Goal: Transaction & Acquisition: Purchase product/service

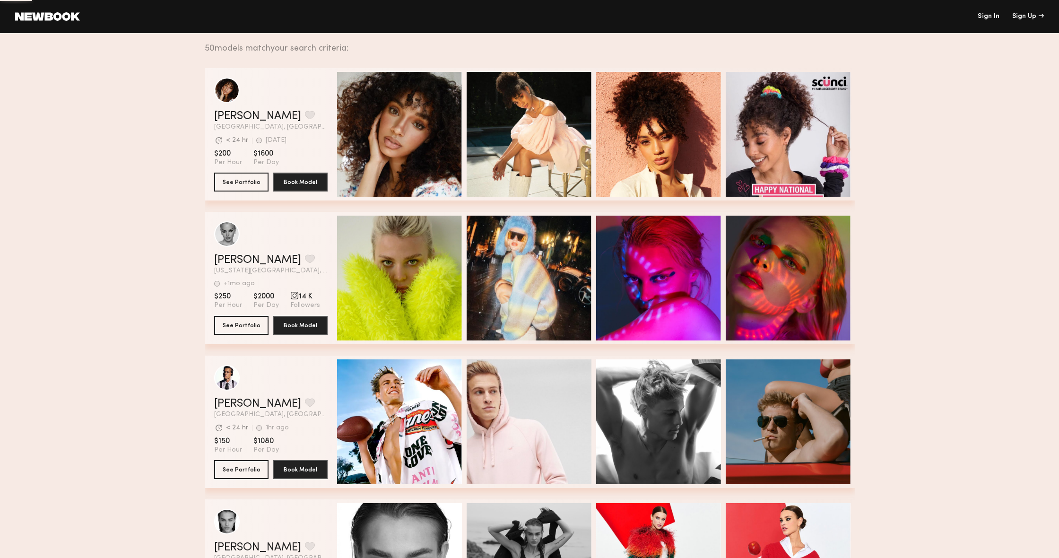
drag, startPoint x: 993, startPoint y: 16, endPoint x: 970, endPoint y: 34, distance: 28.7
click at [993, 16] on link "Sign In" at bounding box center [989, 16] width 22 height 7
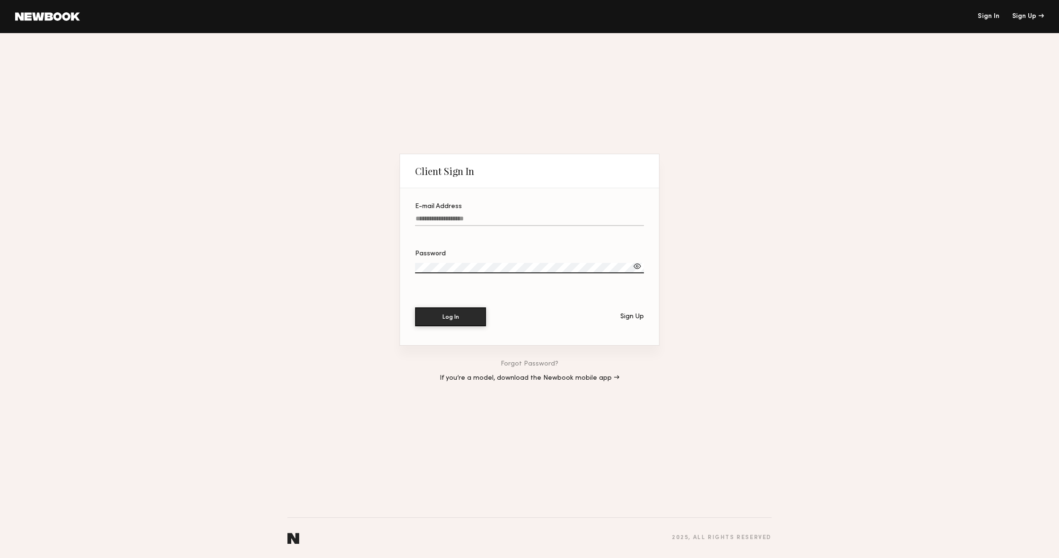
type input "**********"
click at [451, 317] on button "Log In" at bounding box center [450, 316] width 71 height 19
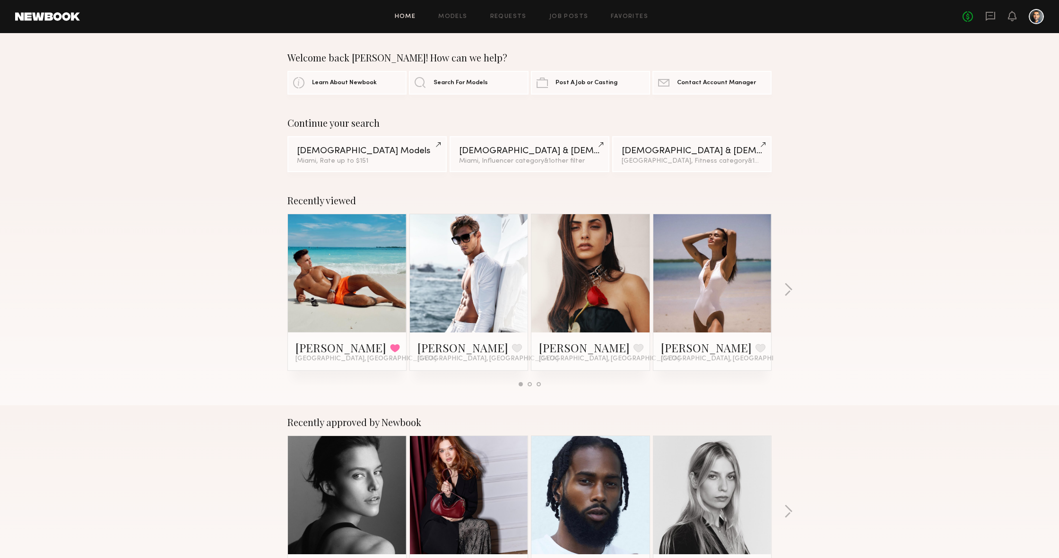
click at [328, 242] on link at bounding box center [347, 273] width 58 height 118
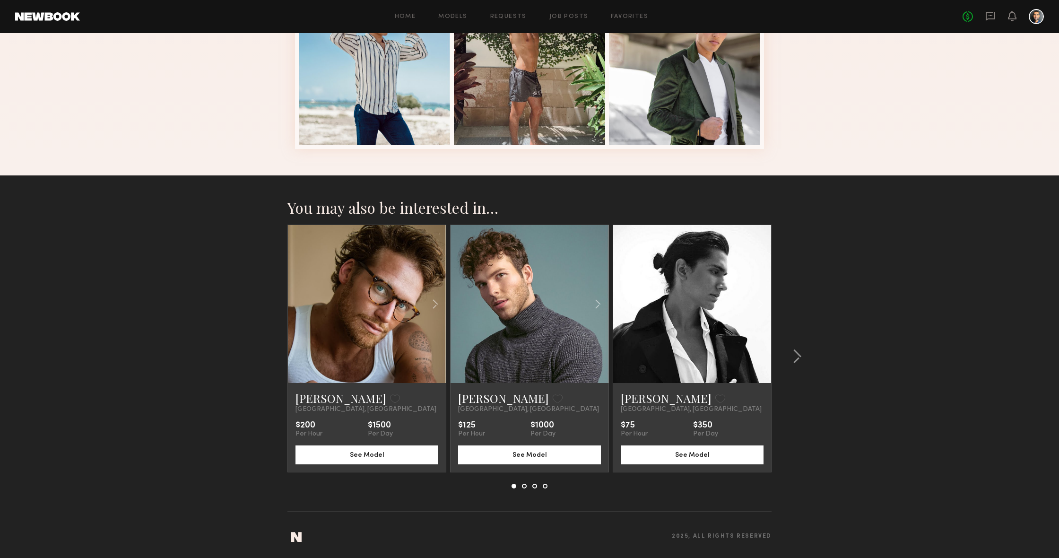
scroll to position [562, 0]
click at [358, 264] on link at bounding box center [367, 304] width 54 height 158
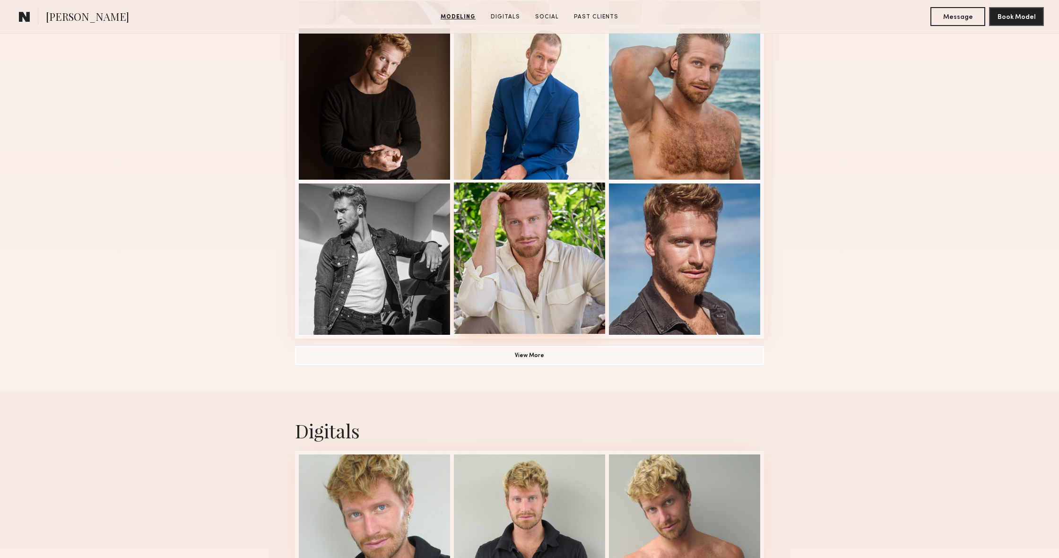
scroll to position [565, 0]
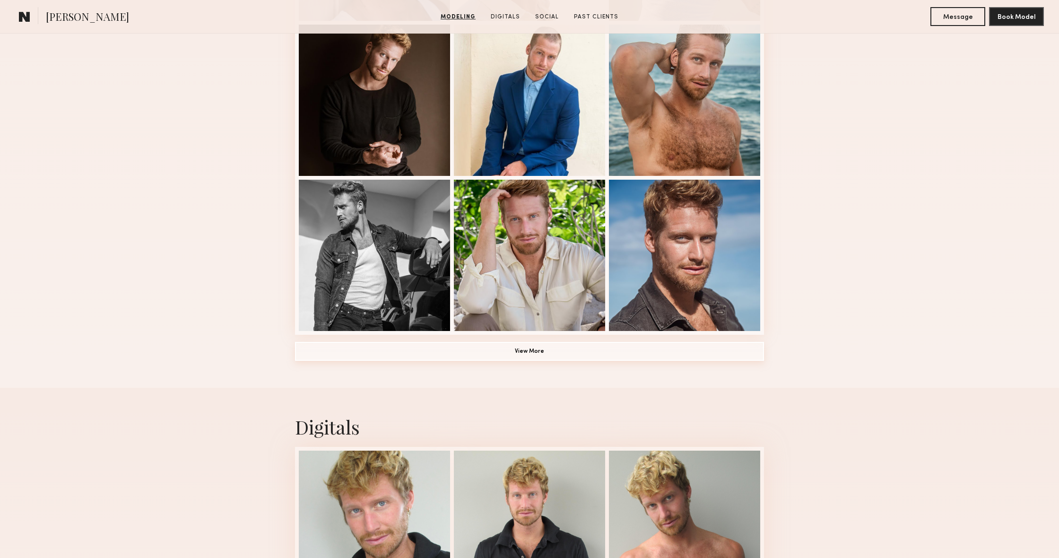
click at [544, 355] on button "View More" at bounding box center [529, 351] width 469 height 19
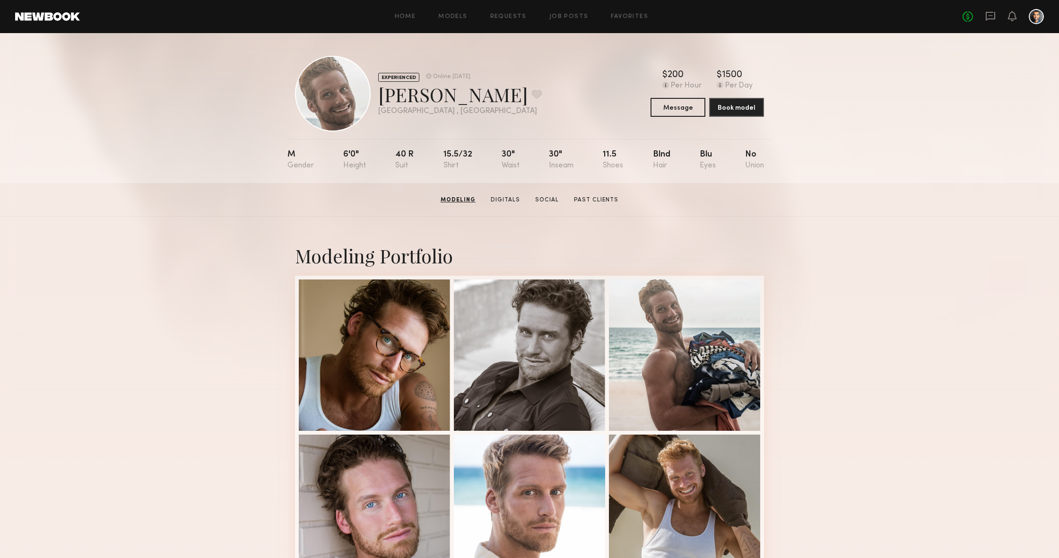
scroll to position [0, 0]
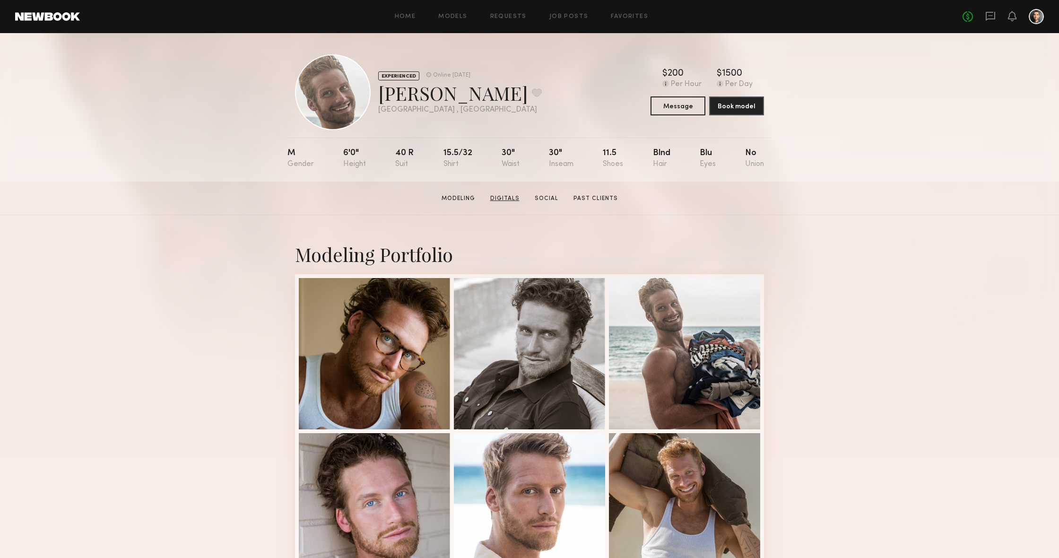
click at [502, 200] on link "Digitals" at bounding box center [505, 198] width 37 height 9
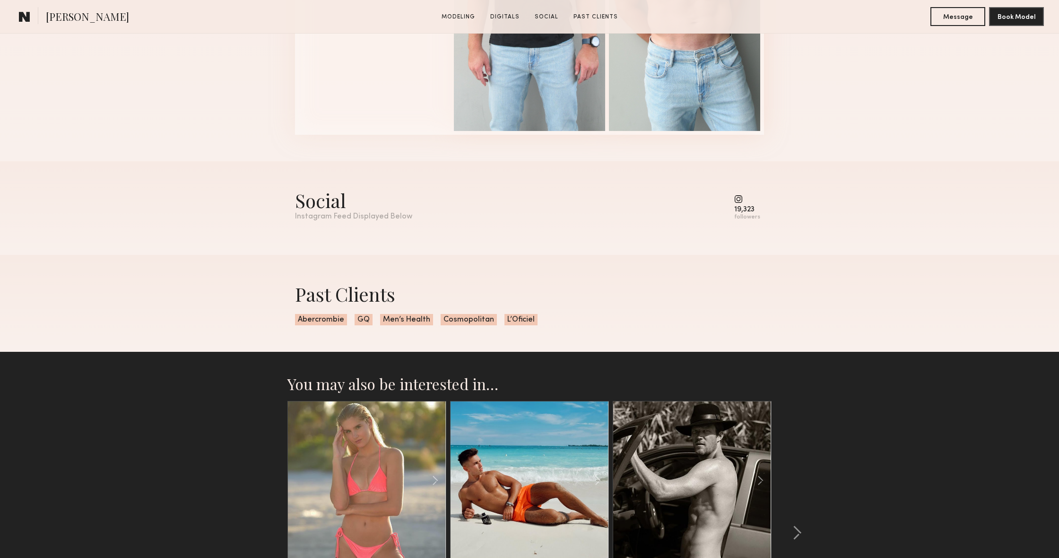
scroll to position [1537, 0]
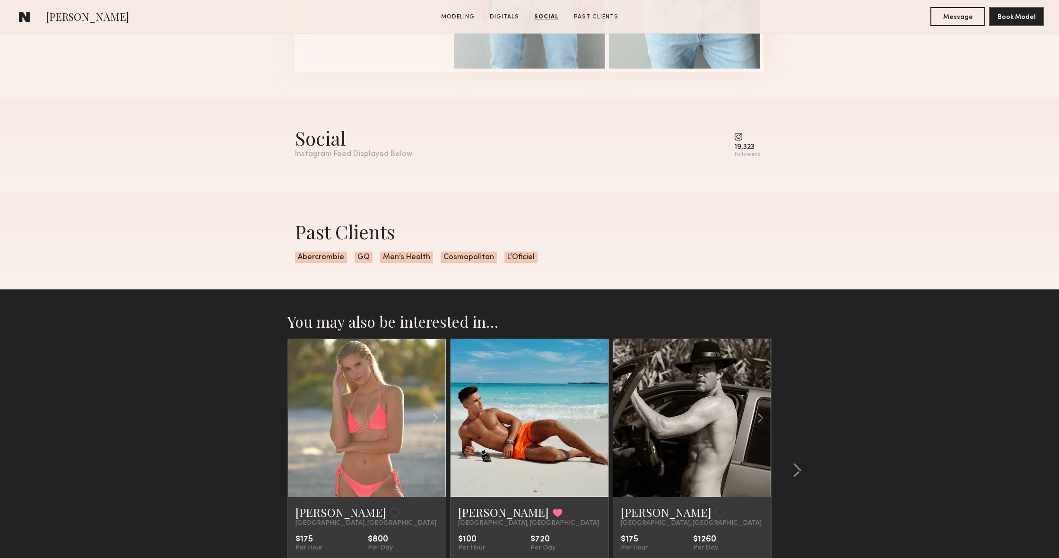
click at [741, 138] on common-icon at bounding box center [747, 136] width 26 height 9
click at [746, 146] on div "19,323" at bounding box center [747, 147] width 26 height 7
click at [739, 136] on common-icon at bounding box center [747, 136] width 26 height 9
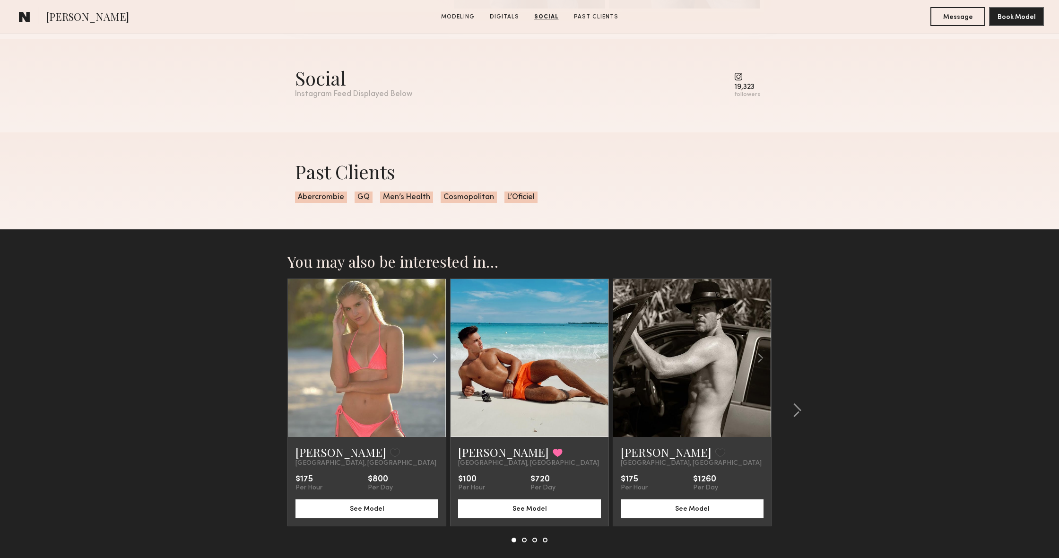
scroll to position [1600, 0]
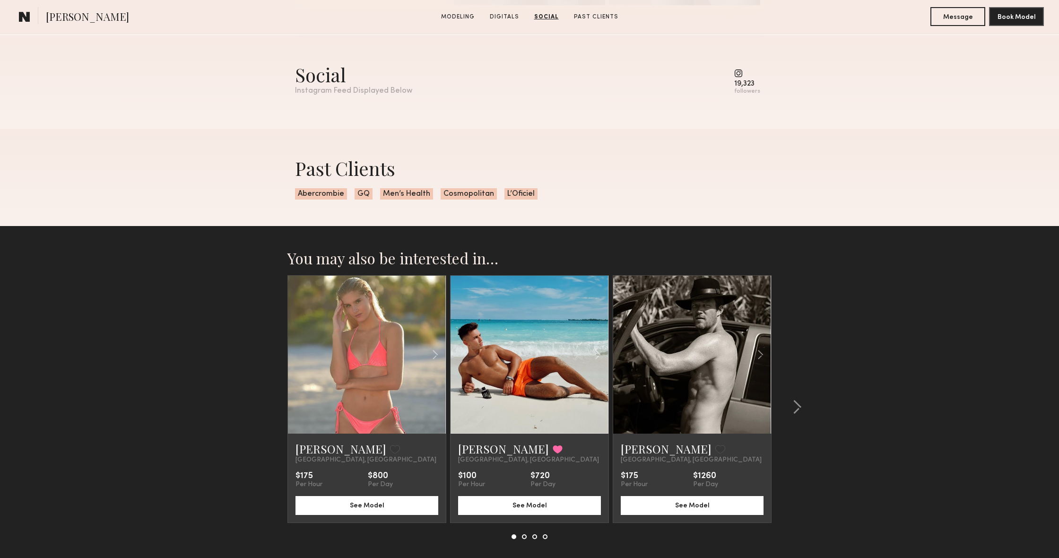
click at [665, 343] on link at bounding box center [692, 355] width 54 height 158
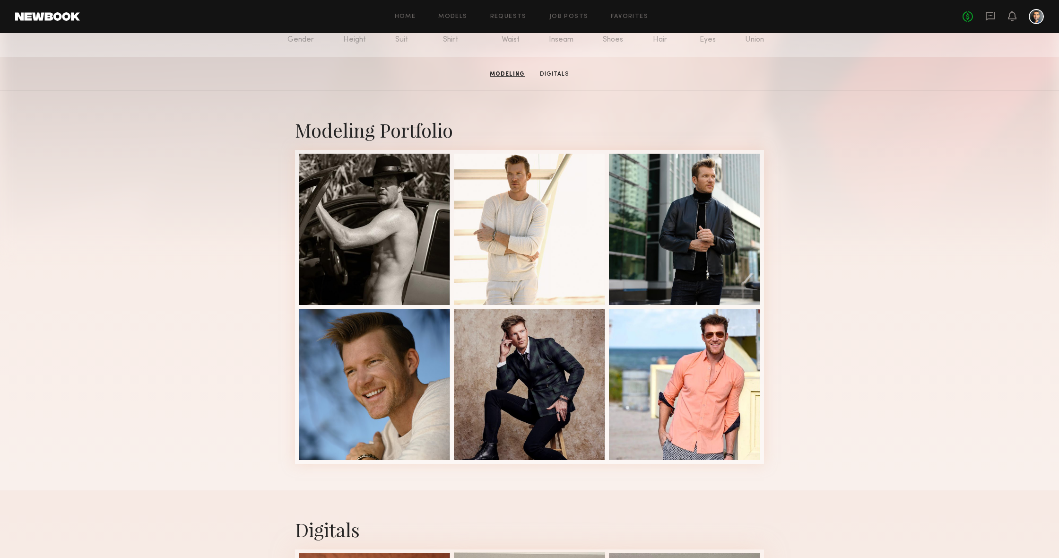
scroll to position [40, 0]
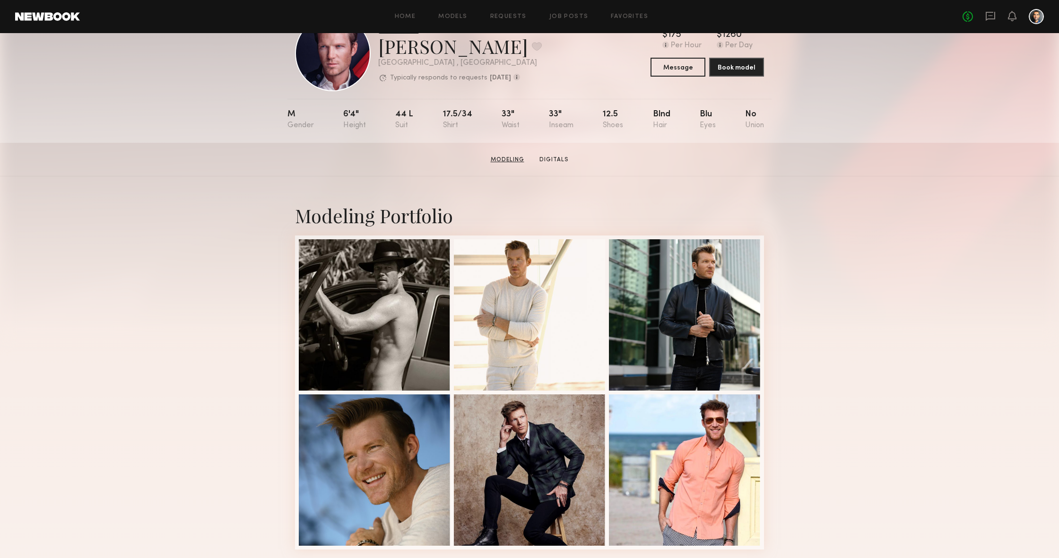
click at [507, 159] on link "Modeling" at bounding box center [507, 160] width 41 height 9
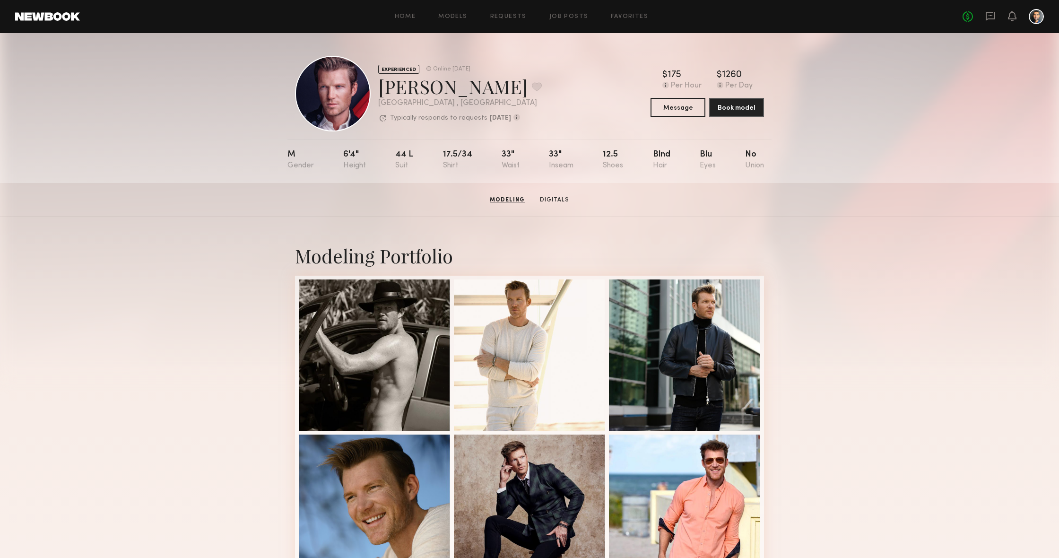
scroll to position [0, 0]
click at [407, 14] on link "Home" at bounding box center [405, 17] width 21 height 6
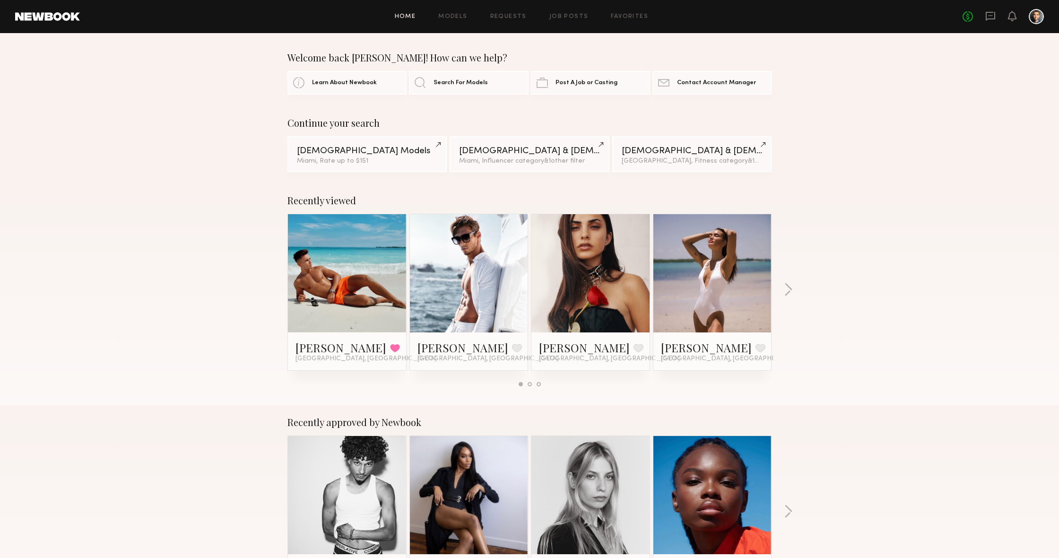
click at [1030, 17] on div at bounding box center [1036, 16] width 15 height 15
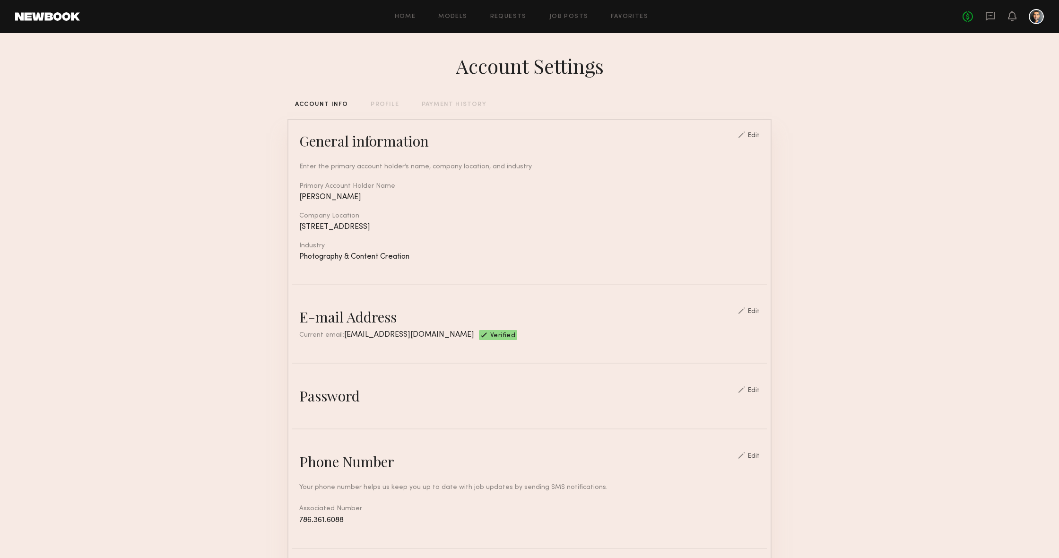
click at [389, 105] on div "PROFILE" at bounding box center [385, 105] width 28 height 6
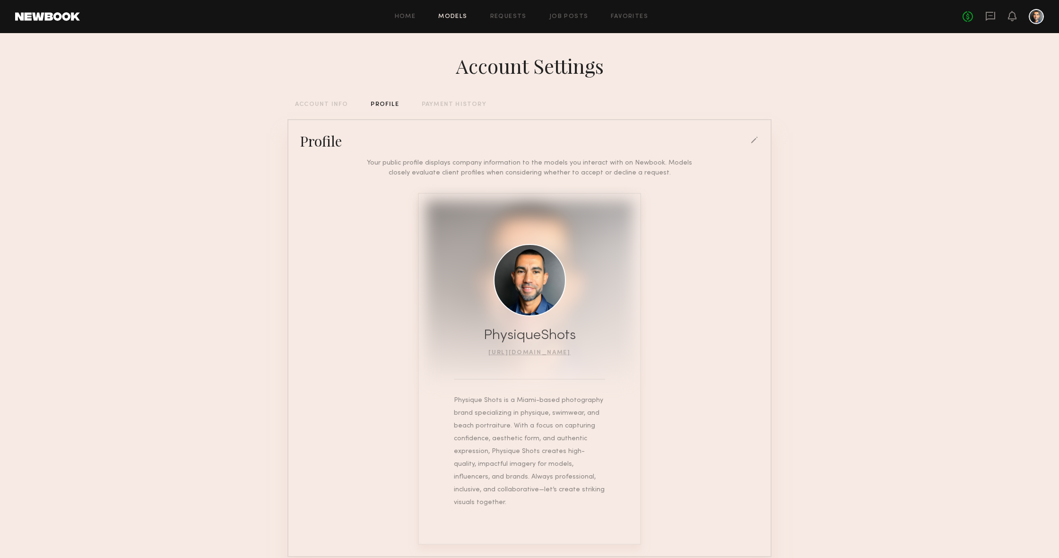
click at [458, 17] on link "Models" at bounding box center [452, 17] width 29 height 6
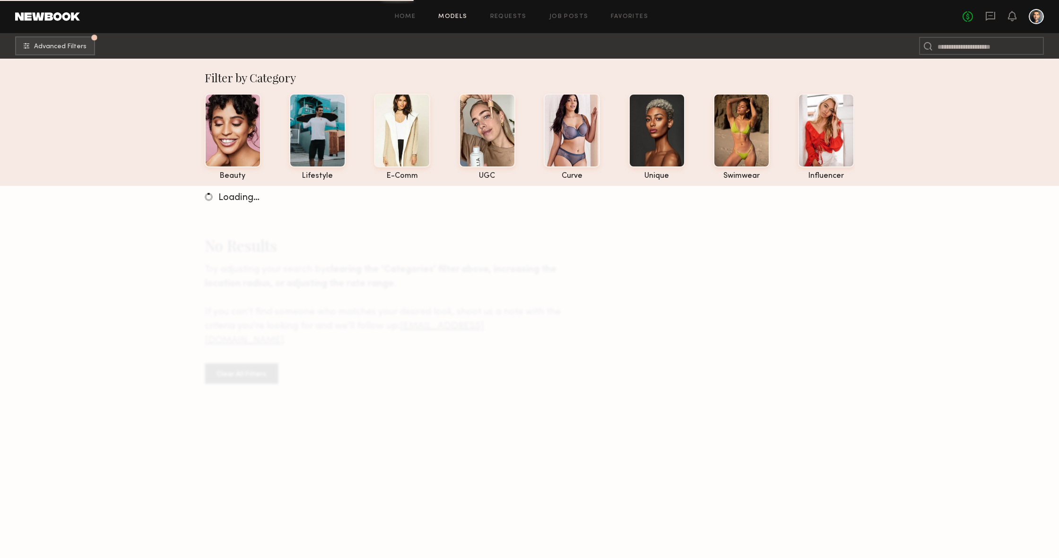
drag, startPoint x: 728, startPoint y: 136, endPoint x: 698, endPoint y: 148, distance: 32.5
click at [728, 136] on div at bounding box center [741, 131] width 56 height 74
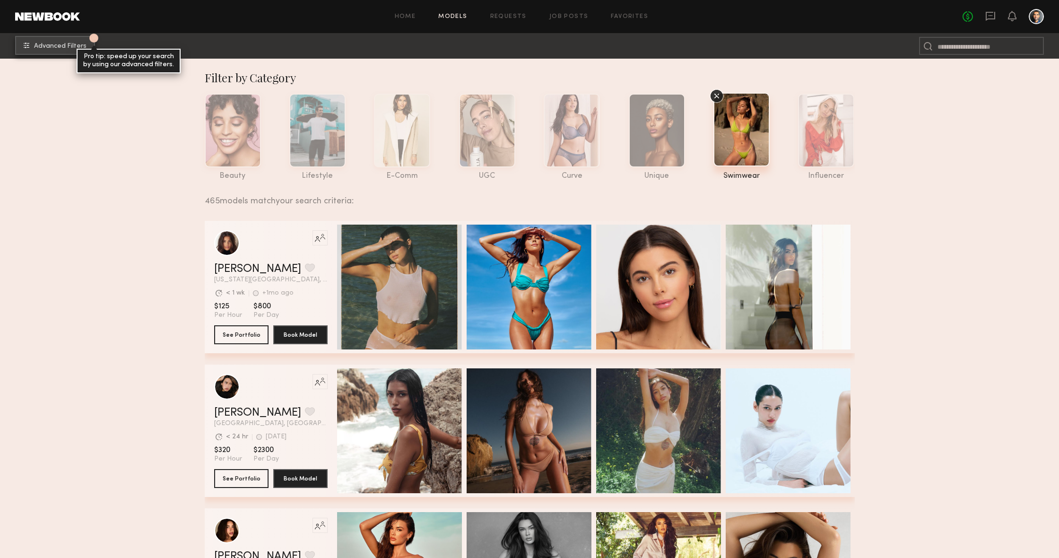
click at [62, 44] on span "Advanced Filters" at bounding box center [60, 46] width 52 height 7
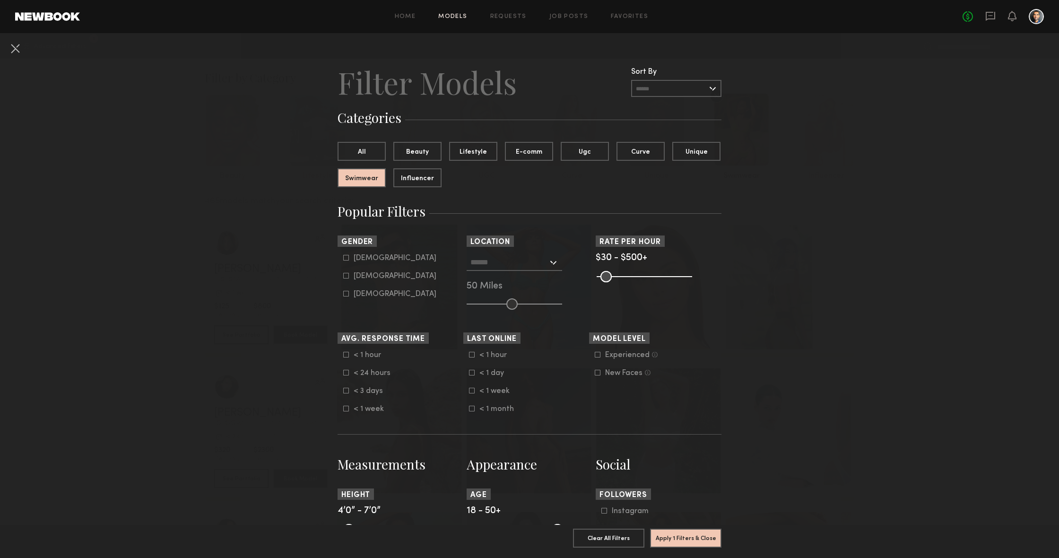
click at [345, 259] on icon at bounding box center [346, 258] width 6 height 6
type input "*"
click at [497, 266] on input "text" at bounding box center [509, 262] width 78 height 16
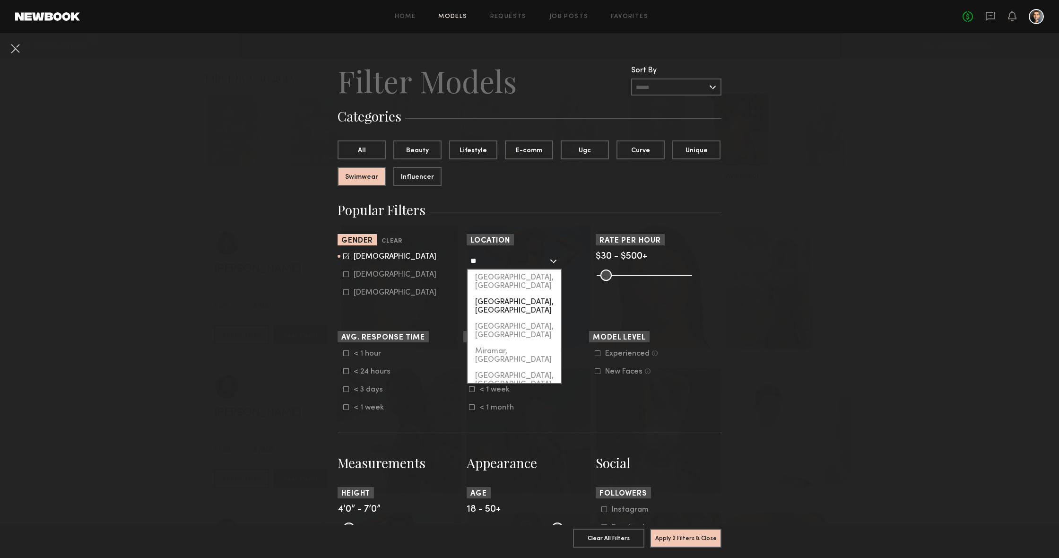
click at [495, 294] on div "Miami, FL" at bounding box center [515, 306] width 94 height 25
type input "*********"
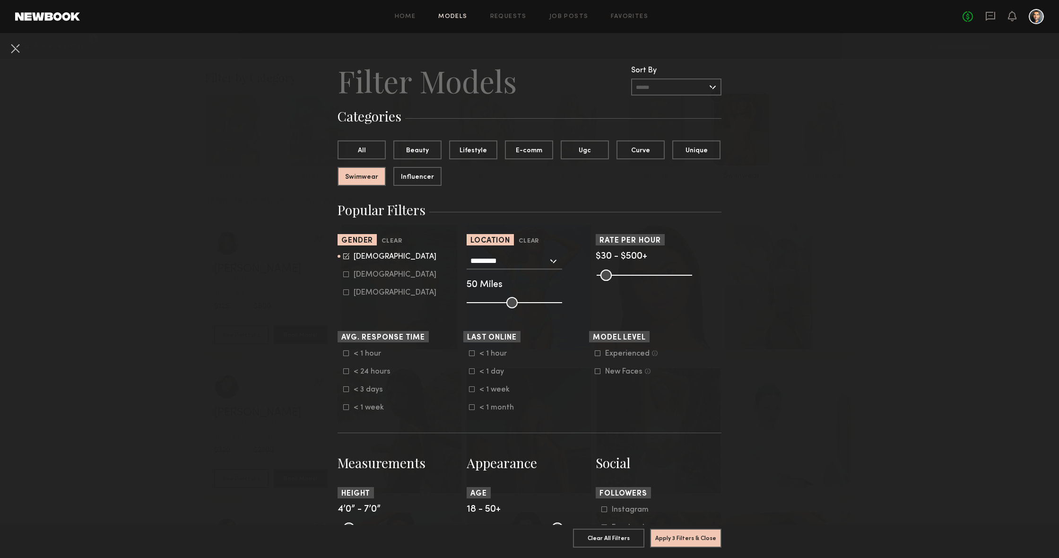
type input "**"
click at [488, 298] on input "range" at bounding box center [515, 302] width 96 height 11
click at [675, 539] on button "Apply 3 Filters & Close" at bounding box center [685, 537] width 71 height 19
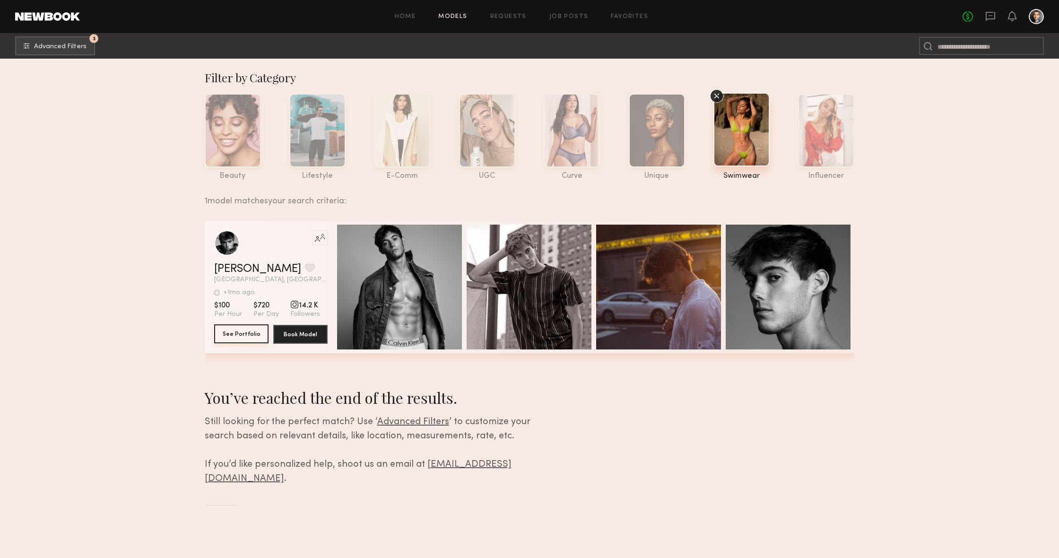
click at [247, 337] on button "See Portfolio" at bounding box center [241, 333] width 54 height 19
